Goal: Task Accomplishment & Management: Manage account settings

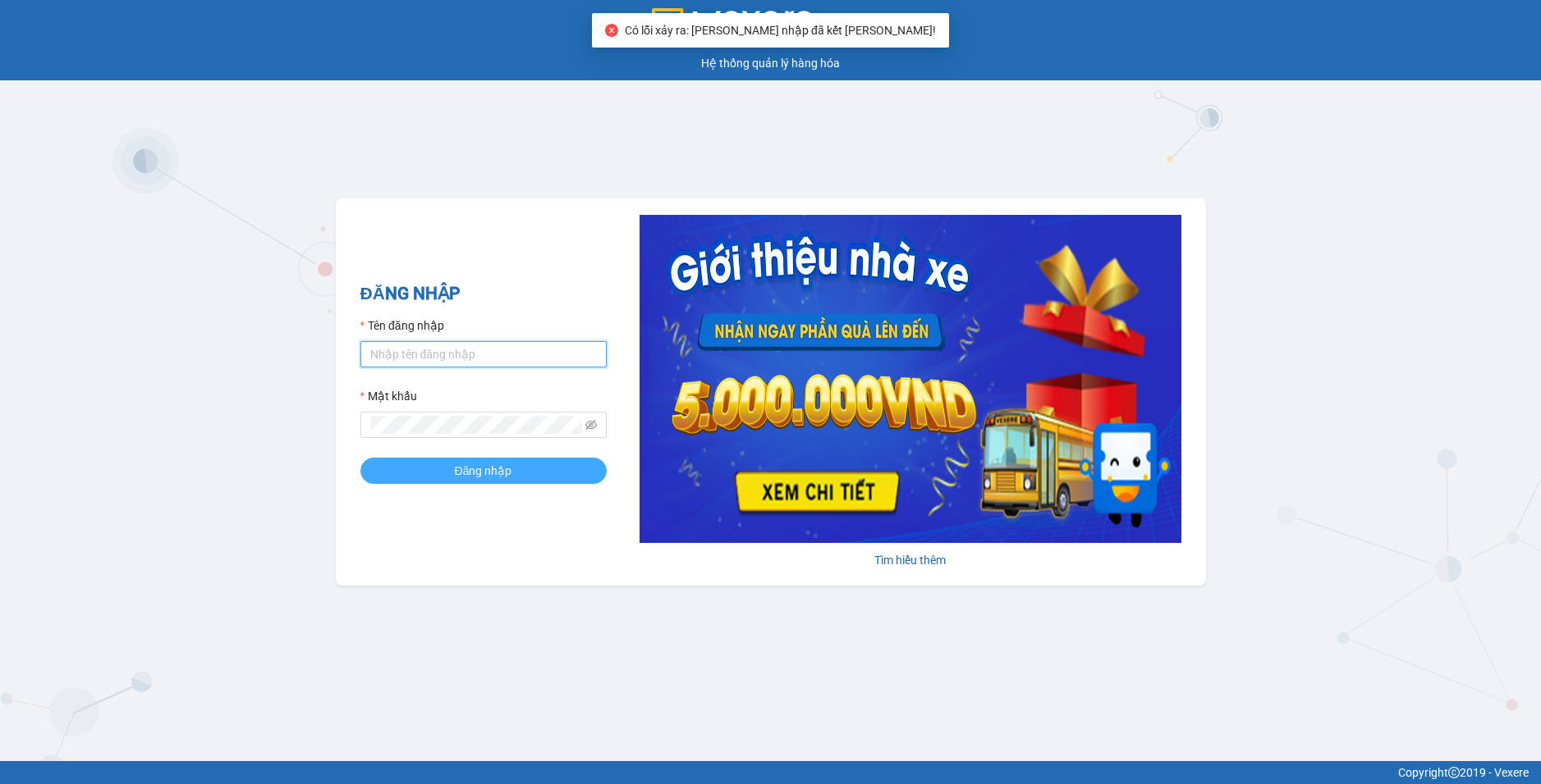
type input "pvhoathanh.dongphuoc"
click at [525, 468] on button "Đăng nhập" at bounding box center [483, 471] width 246 height 27
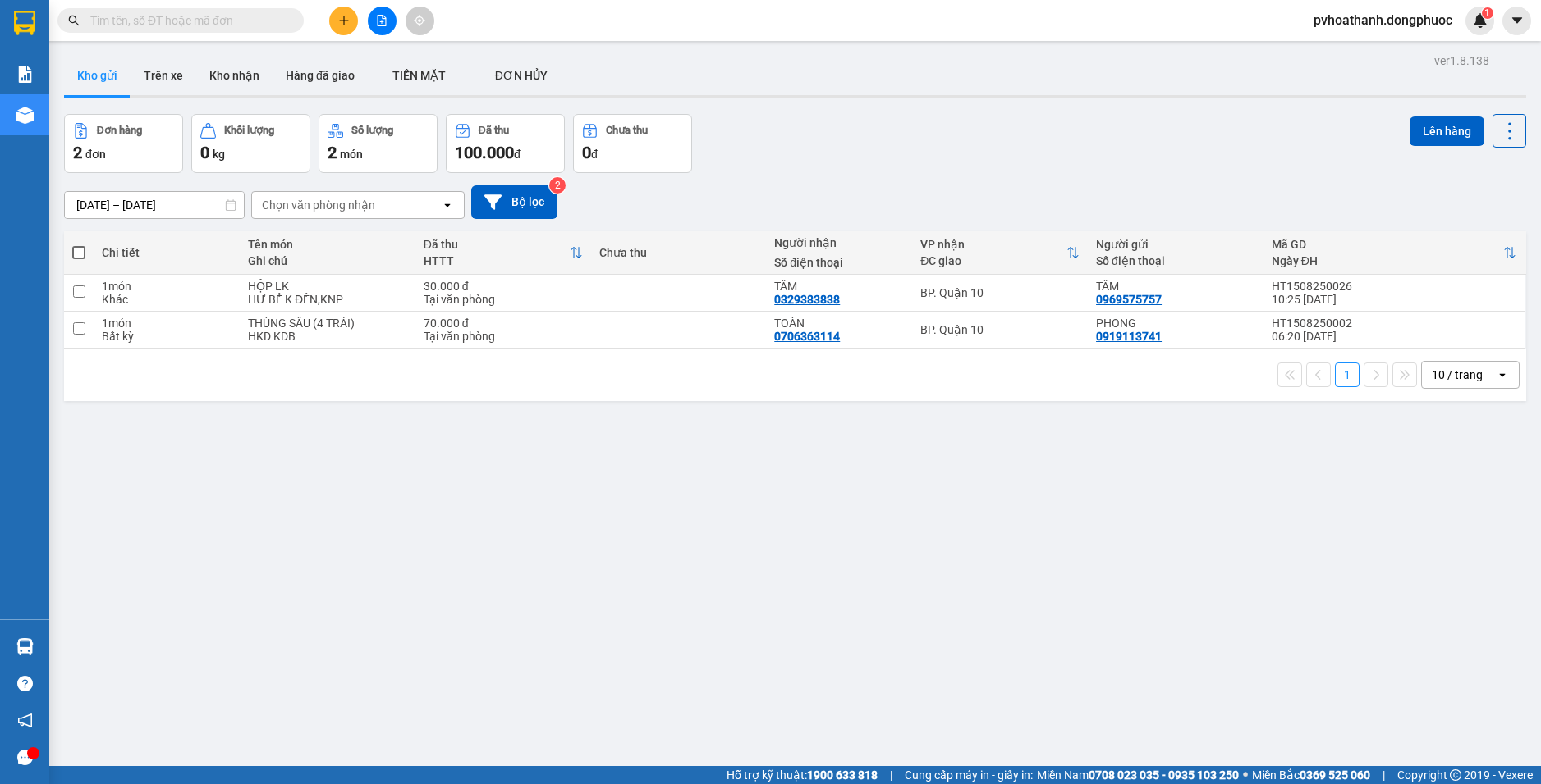
click at [943, 176] on div "13/08/2025 – 15/08/2025 Press the down arrow key to interact with the calendar …" at bounding box center [795, 203] width 1462 height 59
click at [1144, 165] on div "Đơn hàng 2 đơn Khối lượng 0 kg Số lượng 2 món Đã thu 100.000 đ Chưa thu 0 đ Lên…" at bounding box center [795, 143] width 1462 height 59
click at [202, 81] on button "Kho nhận" at bounding box center [235, 76] width 76 height 39
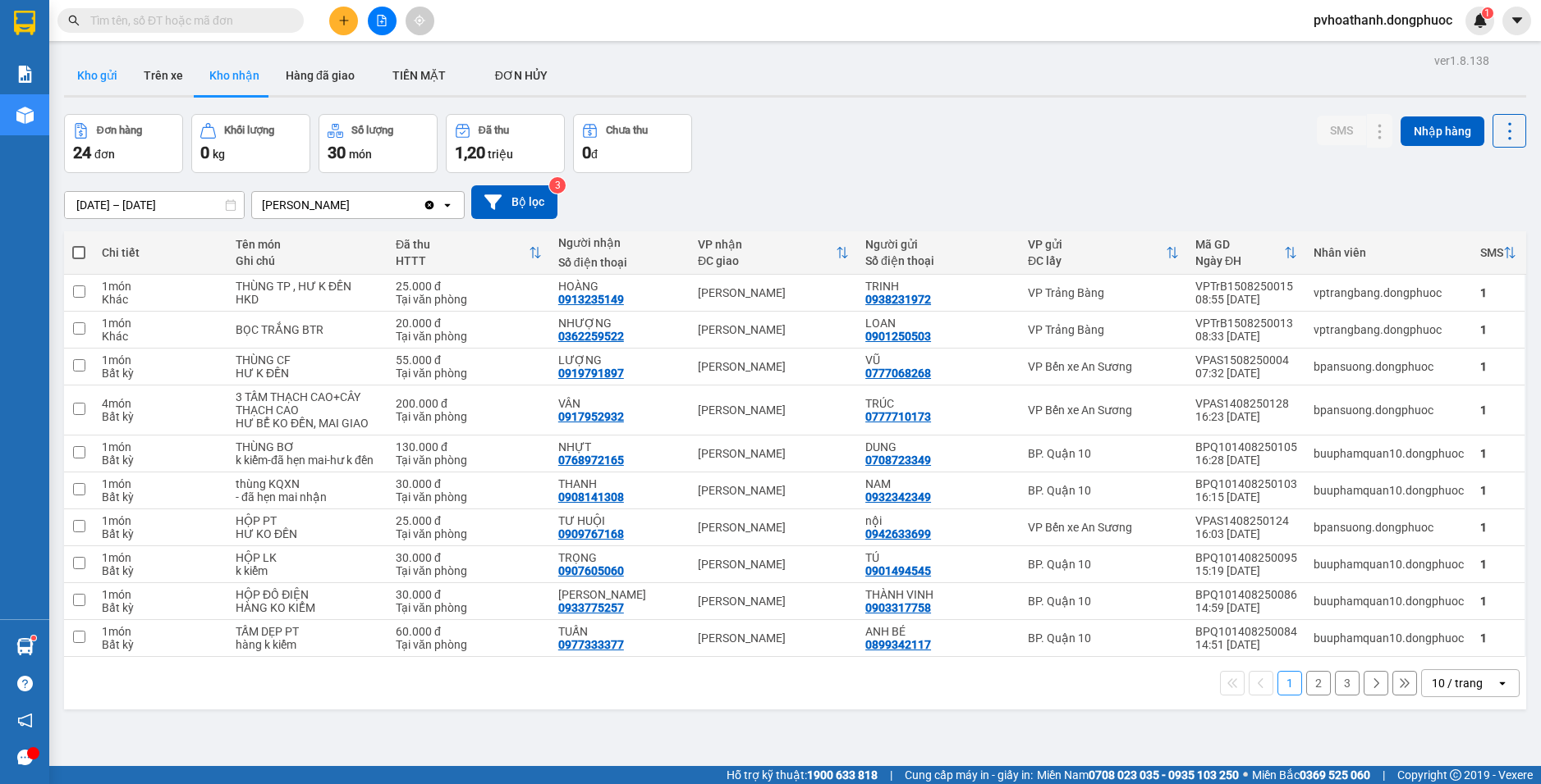
click at [112, 81] on button "Kho gửi" at bounding box center [97, 76] width 67 height 39
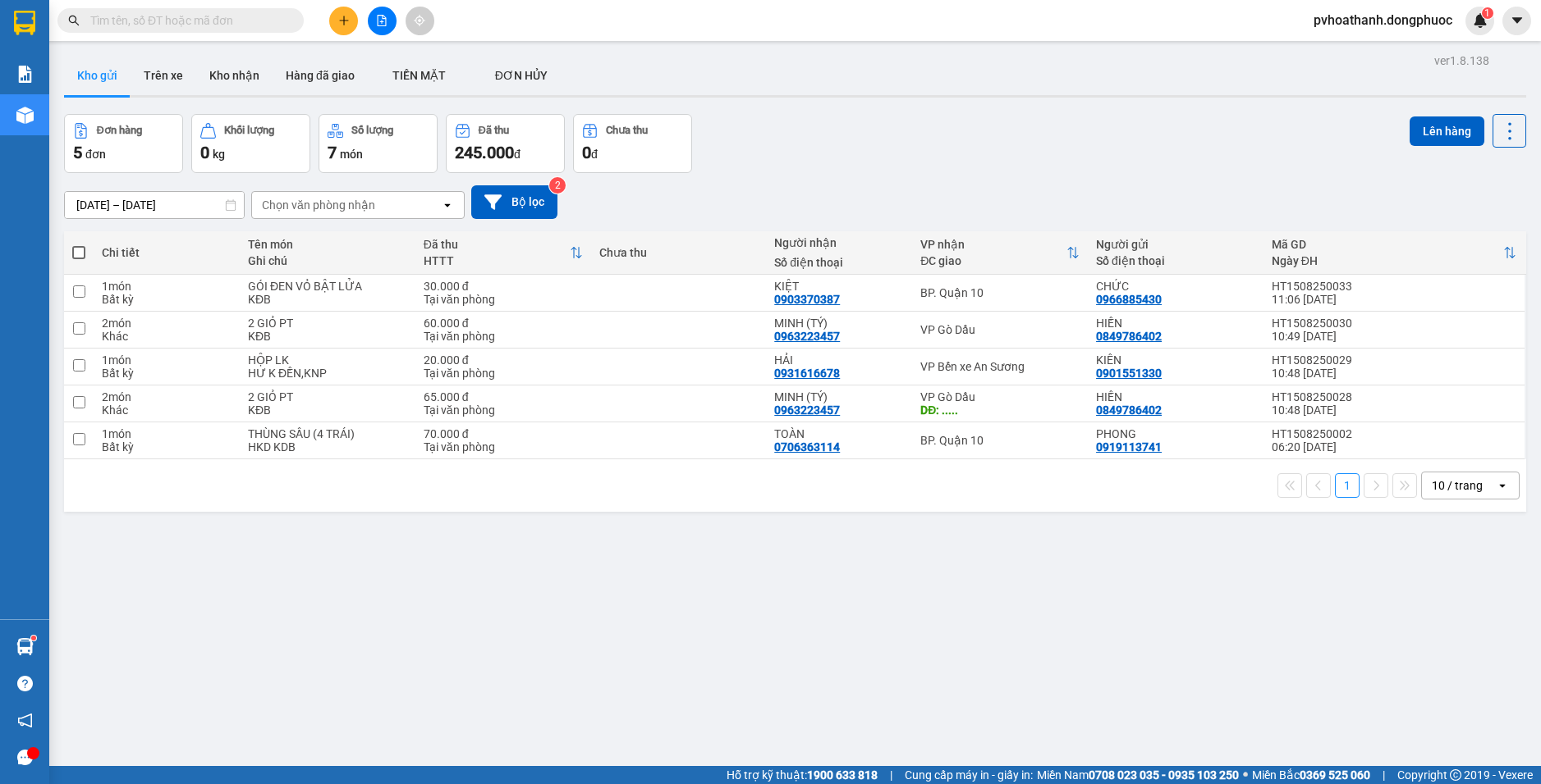
click at [918, 181] on div "13/08/2025 – 15/08/2025 Press the down arrow key to interact with the calendar …" at bounding box center [795, 203] width 1462 height 59
